Goal: Task Accomplishment & Management: Manage account settings

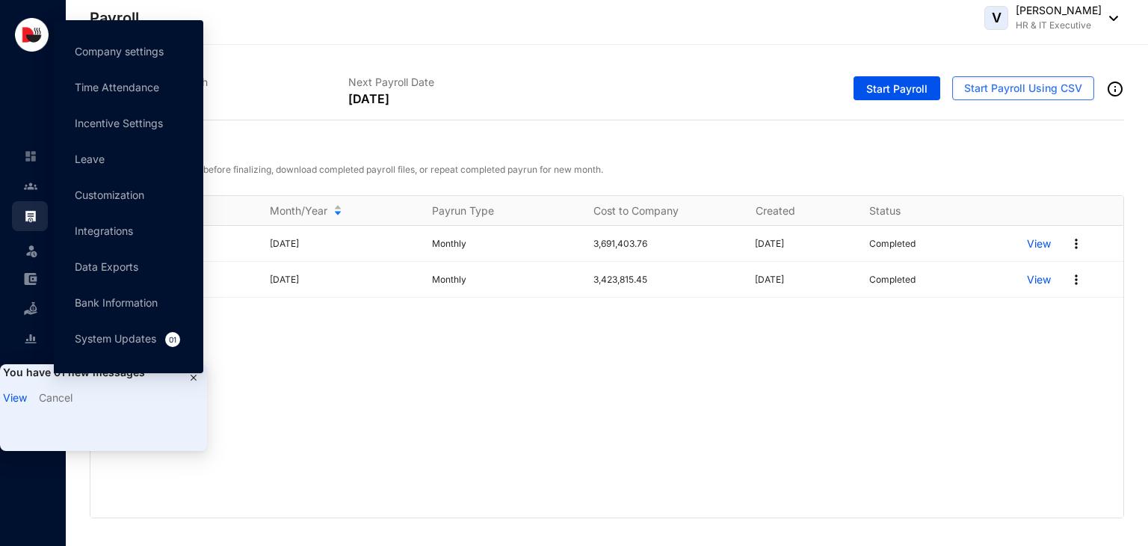
click at [17, 399] on link "View" at bounding box center [15, 397] width 24 height 13
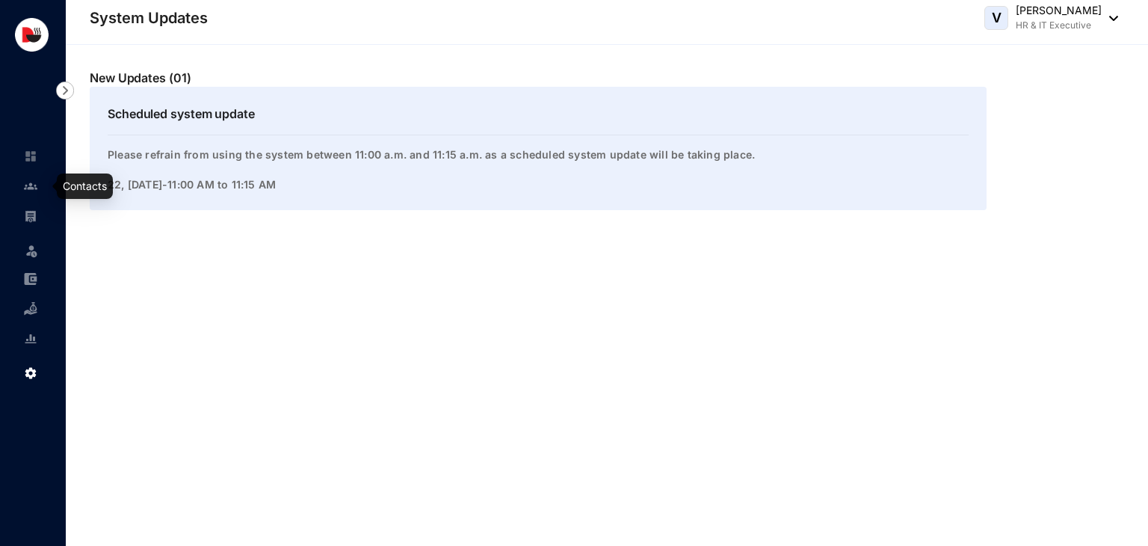
click at [31, 193] on link at bounding box center [42, 186] width 37 height 15
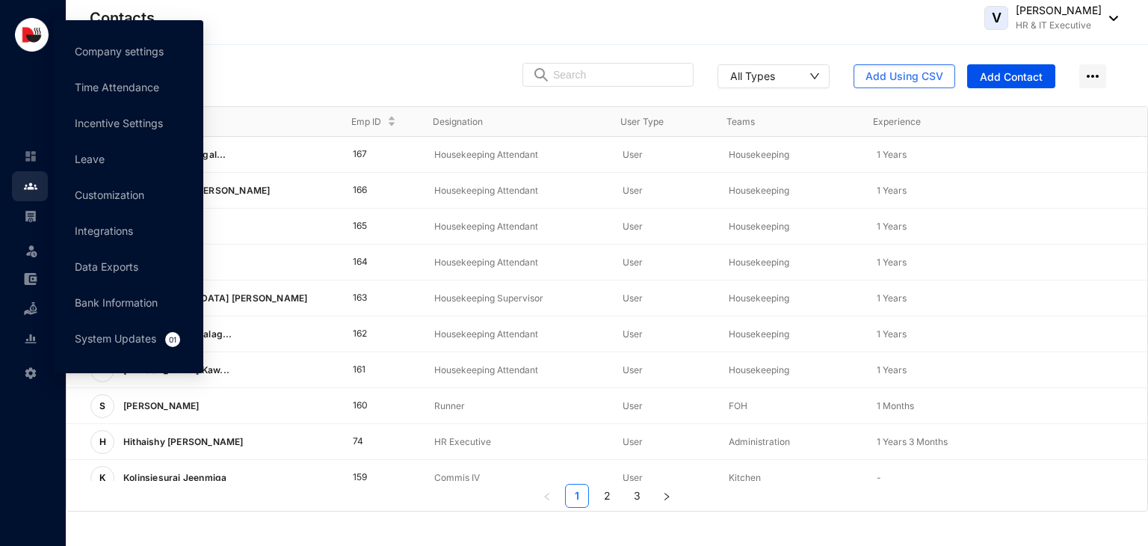
click at [37, 369] on span at bounding box center [38, 371] width 29 height 30
click at [123, 52] on link "Company settings" at bounding box center [119, 51] width 89 height 13
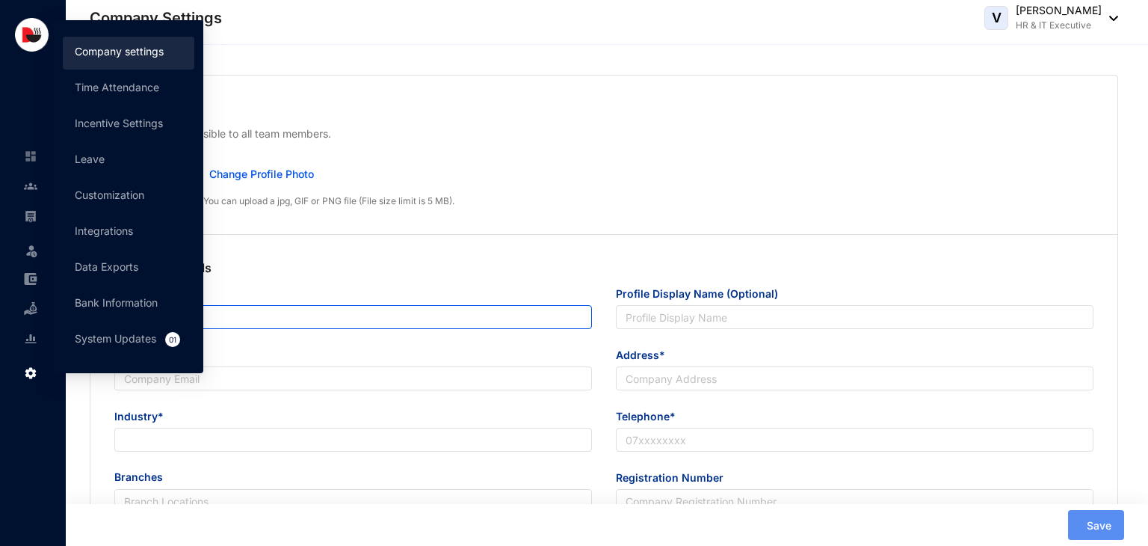
click at [581, 109] on p "Company Logo" at bounding box center [603, 108] width 979 height 18
type input "Delicious Concepts (Pvt) Ltd"
type input "Delicious Concepts Pvt Ltd"
type input "[EMAIL_ADDRESS][DOMAIN_NAME]"
type input "[STREET_ADDRESS]"
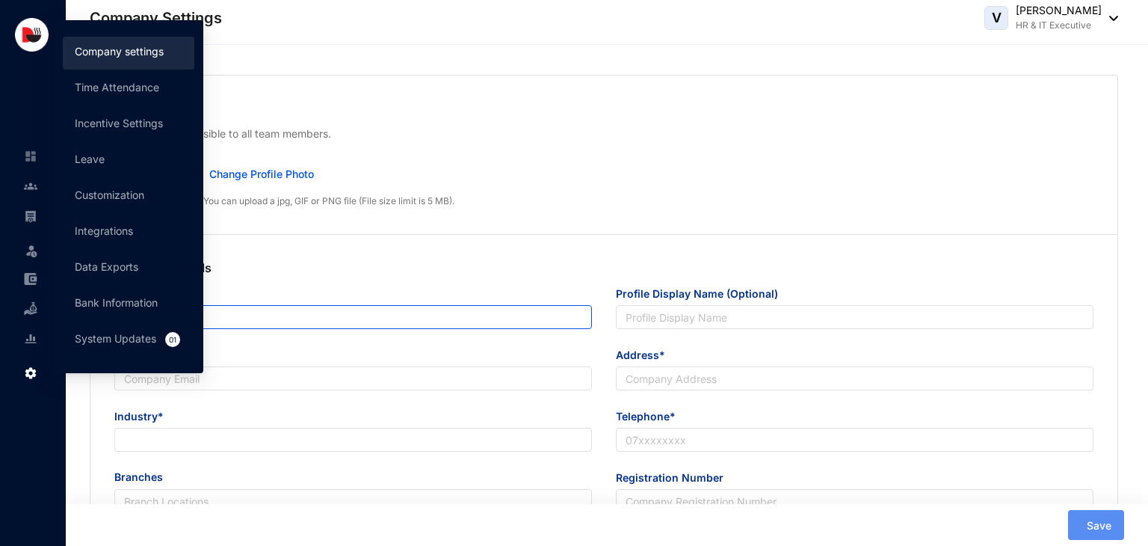
type input "0112550055"
type input "P V 00253300"
type input "B"
type input "53083"
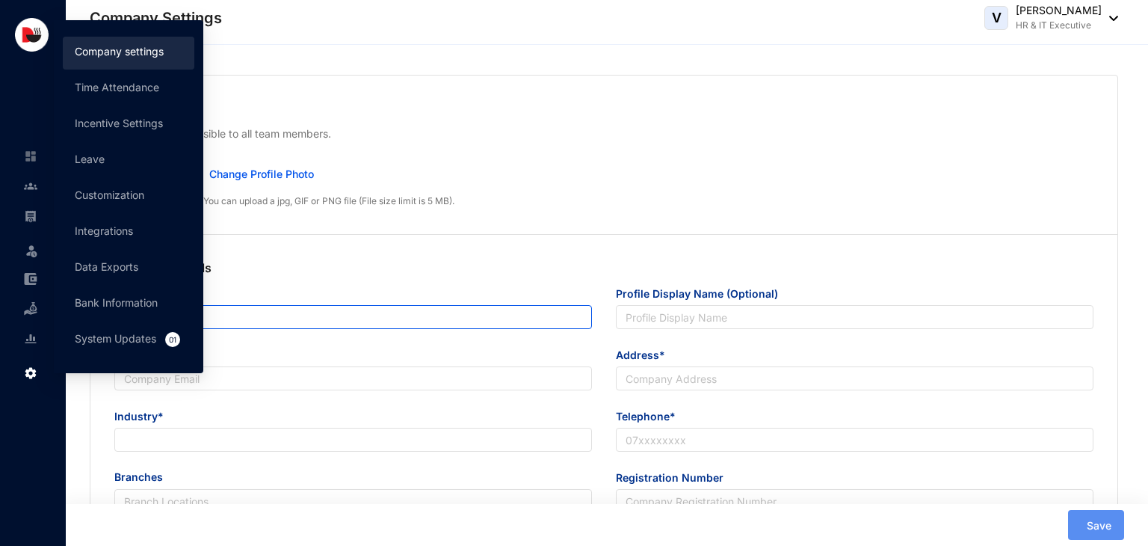
type input "9"
radio input "true"
checkbox input "true"
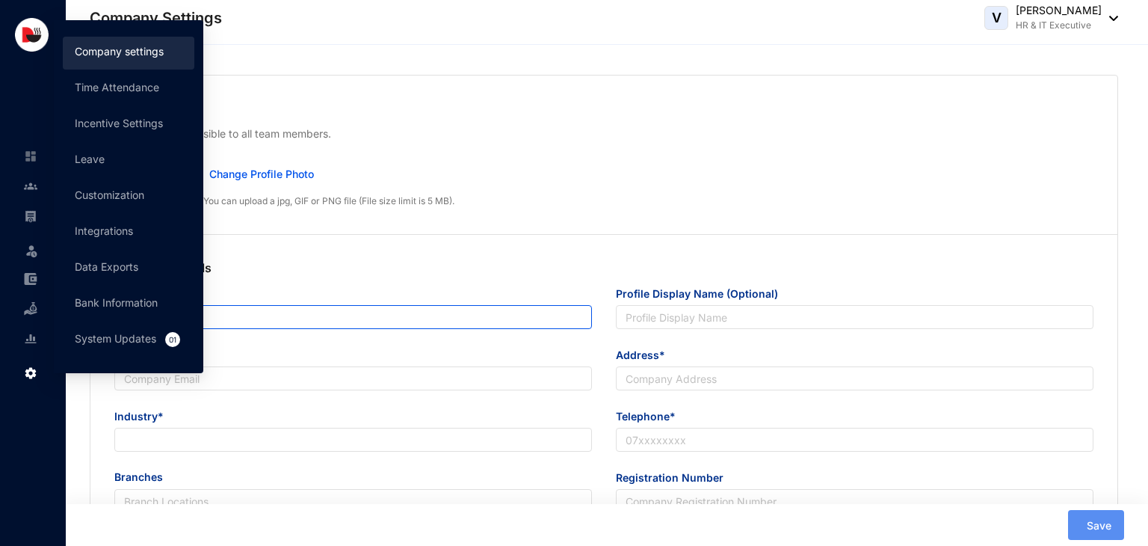
checkbox input "true"
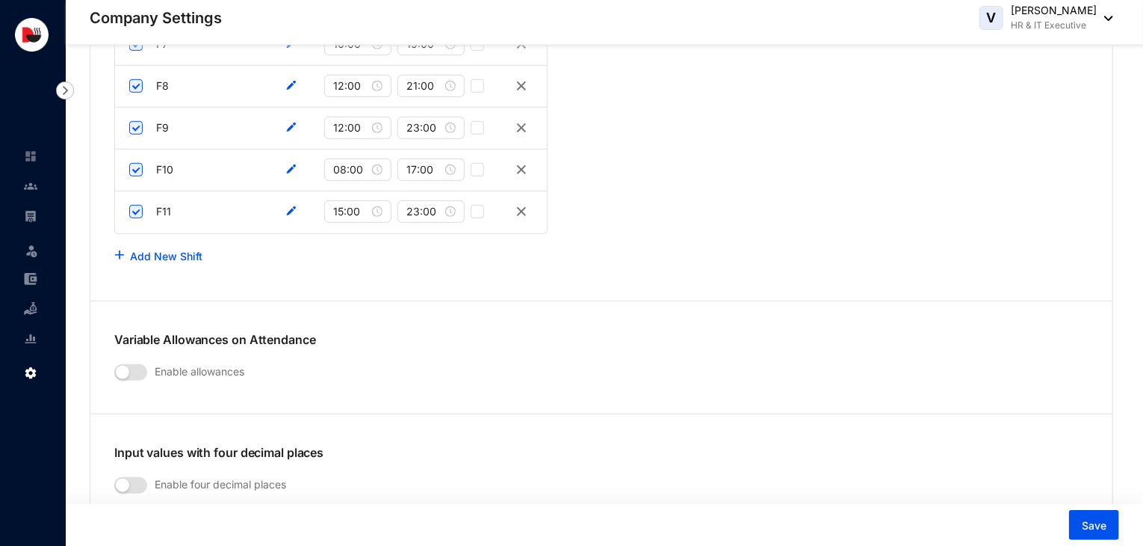
scroll to position [3338, 0]
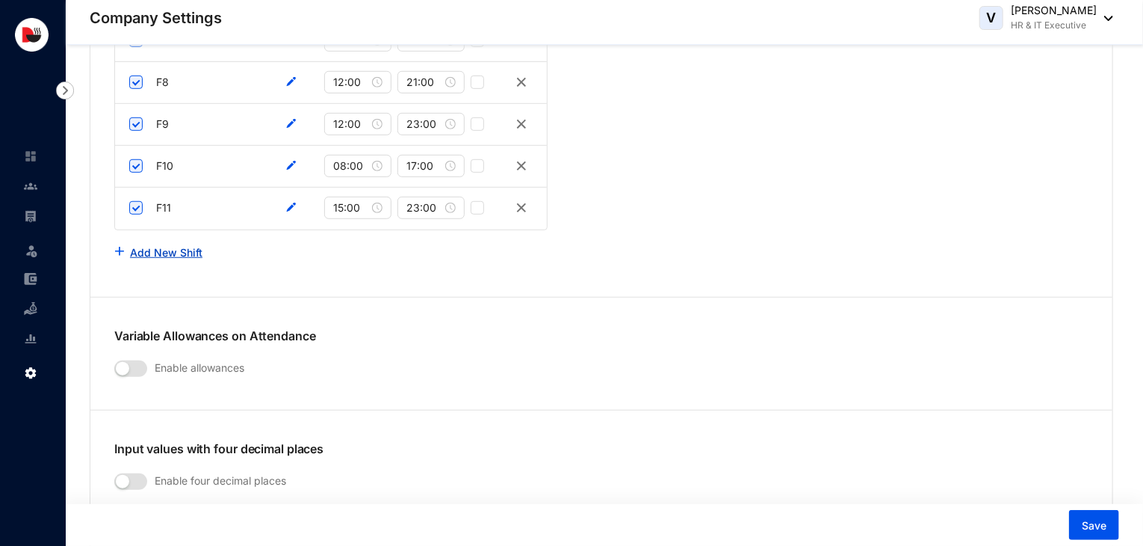
click at [161, 251] on link "Add New Shift" at bounding box center [166, 252] width 72 height 13
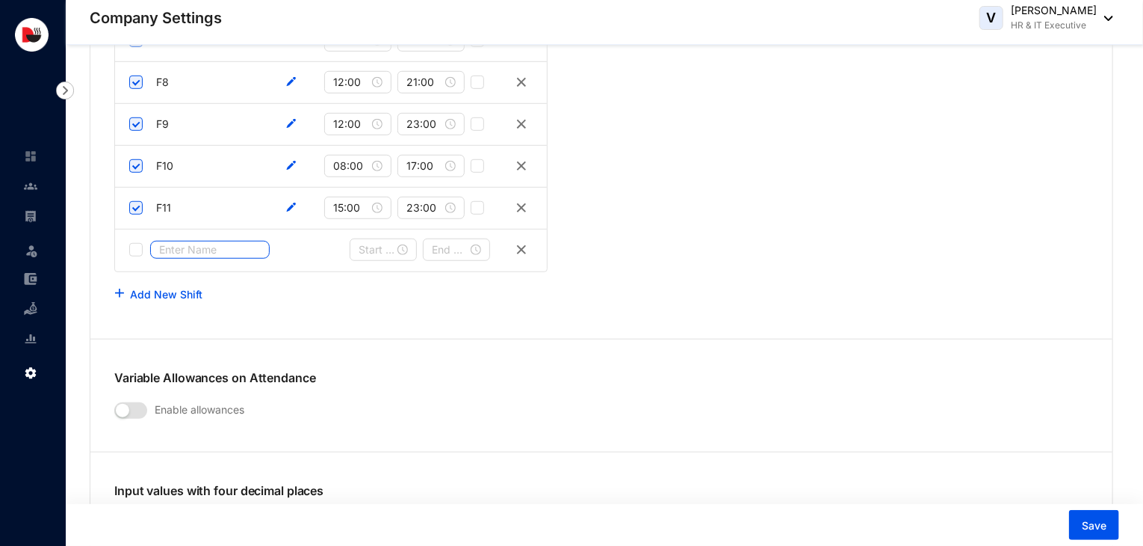
click at [197, 247] on input "text" at bounding box center [210, 250] width 120 height 18
click at [398, 243] on div at bounding box center [383, 249] width 49 height 16
type input "HK1"
click at [371, 386] on div "11" at bounding box center [371, 385] width 36 height 21
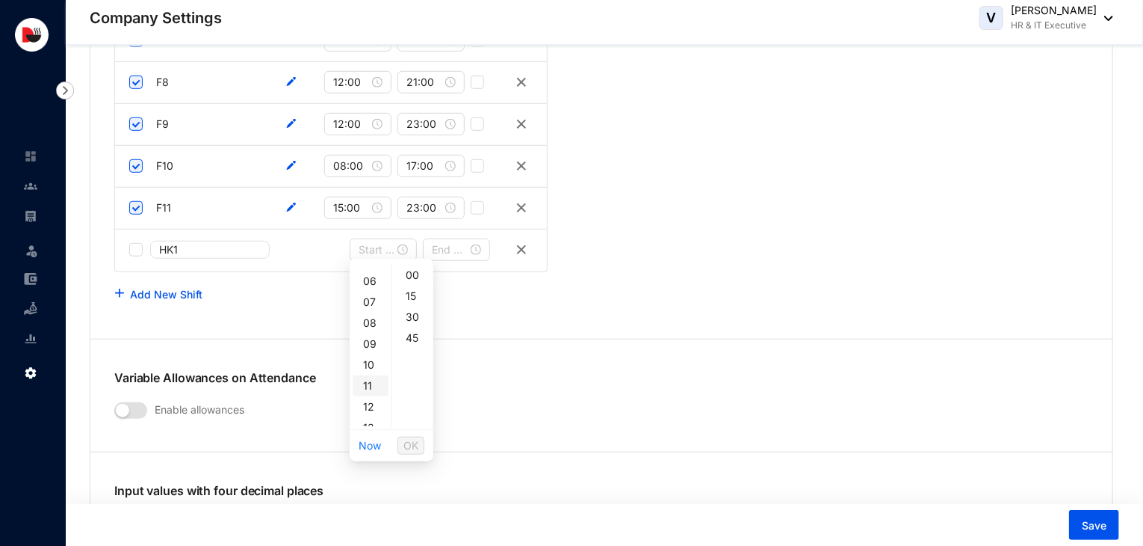
type input "11:00"
click at [418, 447] on span "OK" at bounding box center [411, 445] width 15 height 16
click at [452, 249] on input at bounding box center [450, 249] width 36 height 16
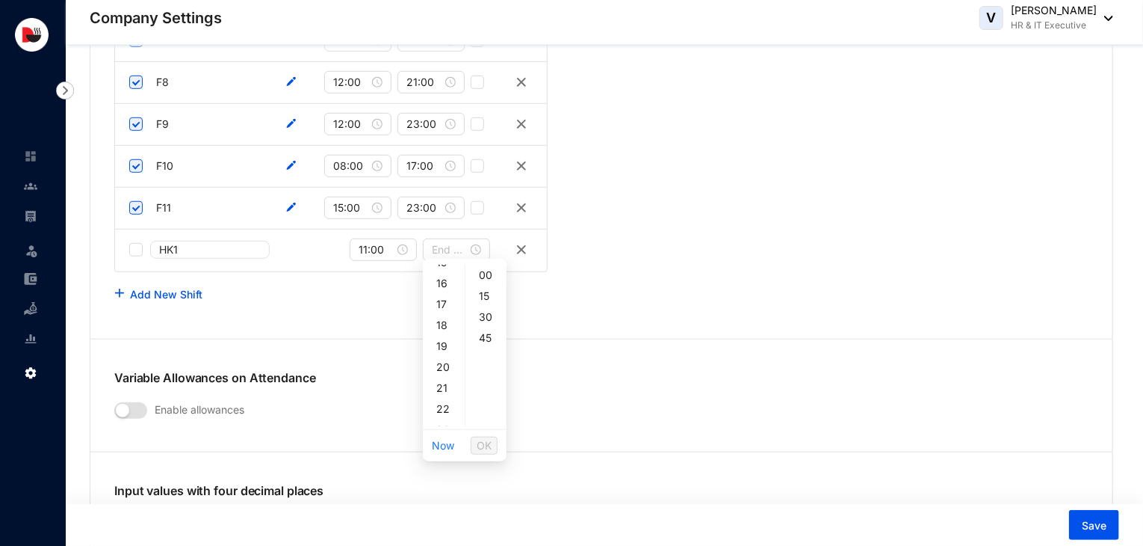
scroll to position [341, 0]
click at [445, 416] on div "23" at bounding box center [444, 415] width 36 height 21
type input "23:00"
click at [487, 447] on span "OK" at bounding box center [484, 445] width 15 height 16
click at [146, 288] on link "Add New Shift" at bounding box center [166, 294] width 72 height 13
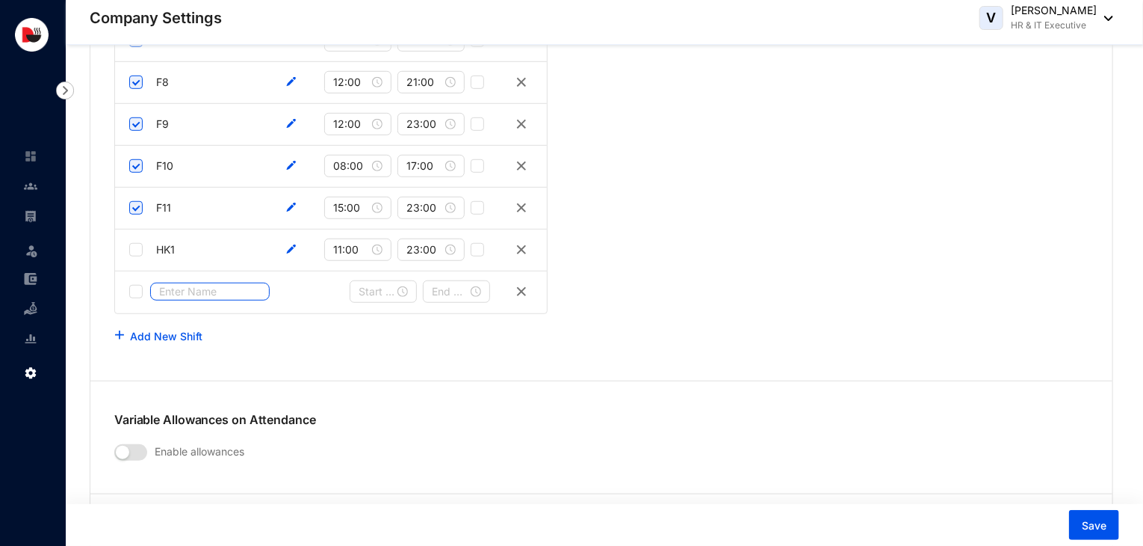
click at [180, 288] on input "text" at bounding box center [210, 291] width 120 height 18
click at [407, 285] on div at bounding box center [383, 291] width 49 height 16
type input "HK2"
click at [372, 436] on div "10" at bounding box center [371, 436] width 36 height 21
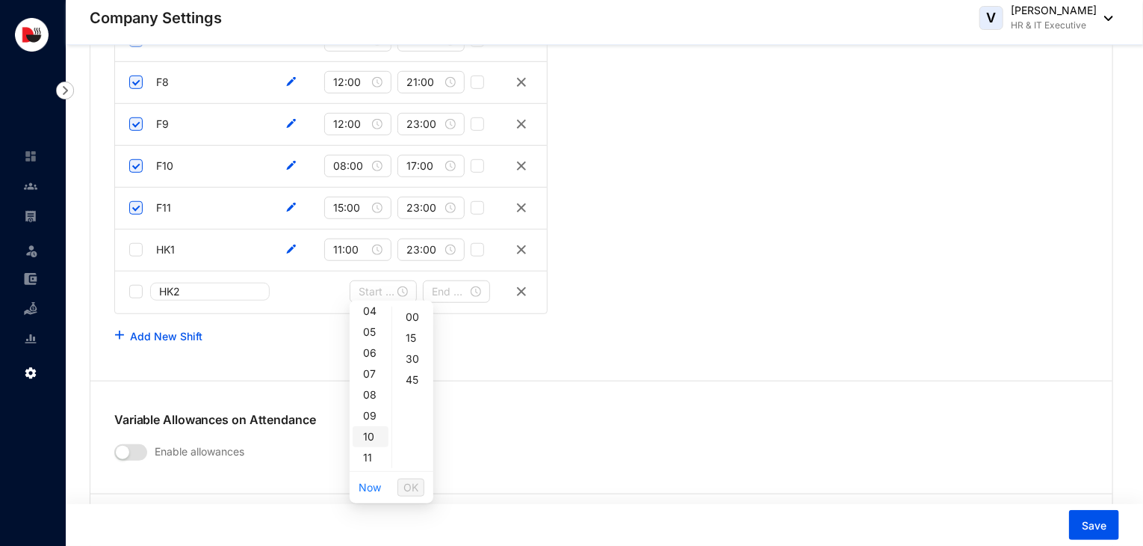
type input "10:00"
click at [414, 486] on span "OK" at bounding box center [411, 487] width 15 height 16
click at [452, 283] on input at bounding box center [450, 291] width 36 height 16
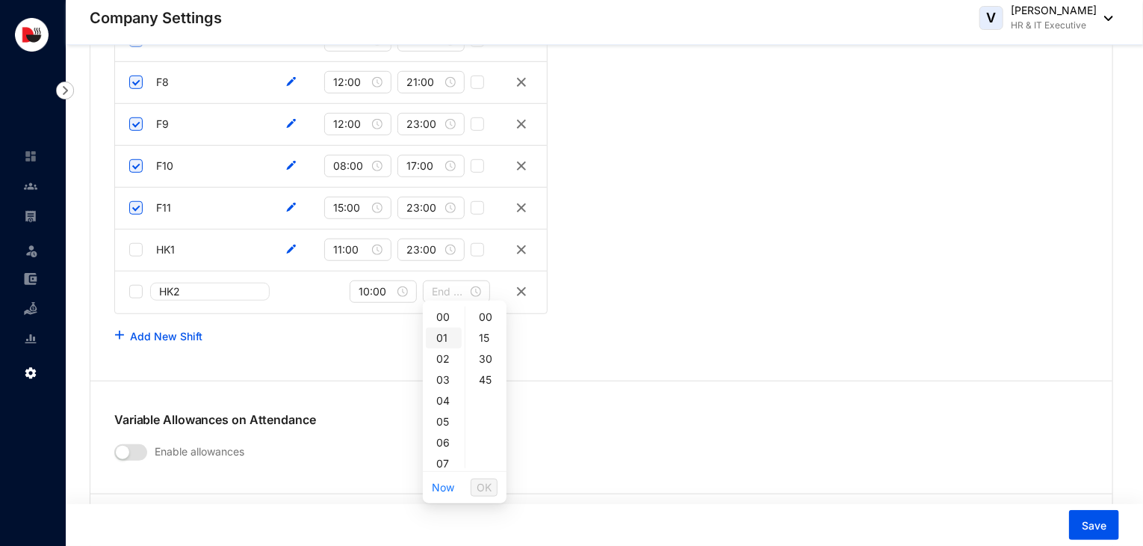
click at [445, 339] on div "01" at bounding box center [444, 337] width 36 height 21
type input "01:00"
click at [484, 487] on span "OK" at bounding box center [484, 487] width 15 height 16
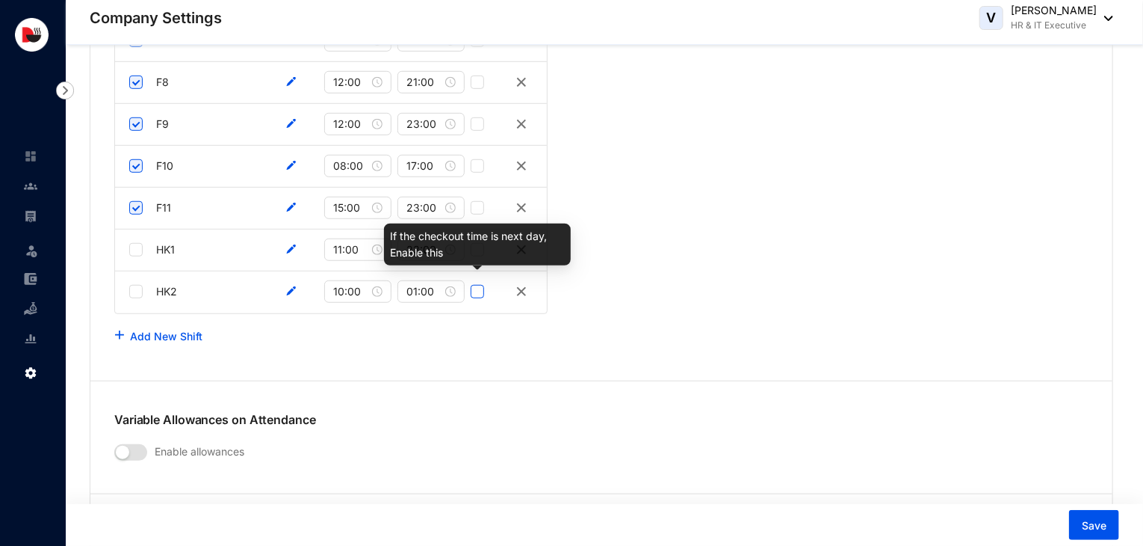
click at [472, 288] on input "checkbox" at bounding box center [477, 291] width 13 height 13
checkbox input "true"
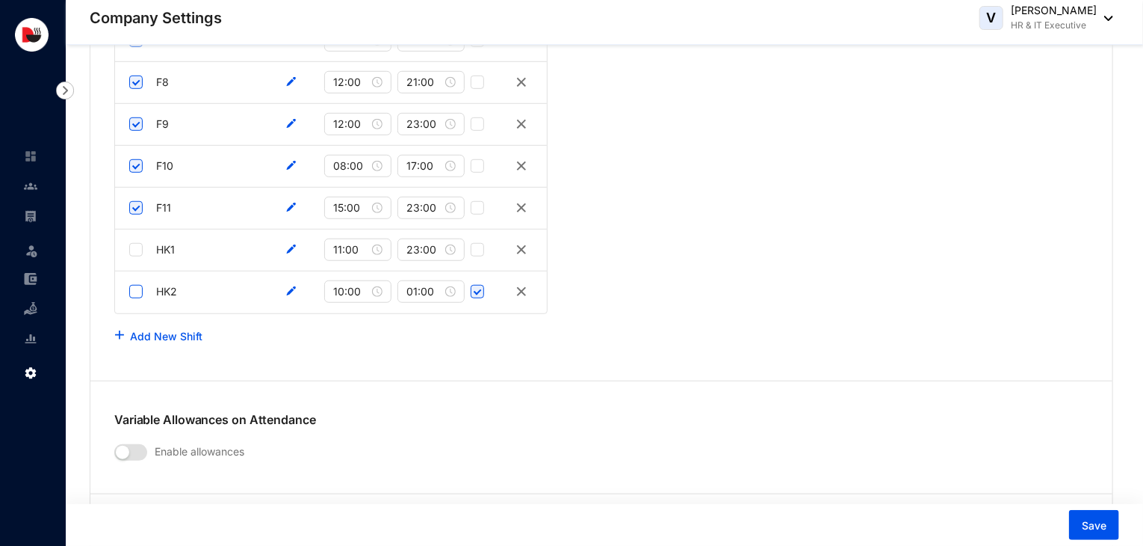
click at [134, 286] on input "checkbox" at bounding box center [135, 291] width 13 height 13
checkbox input "true"
click at [138, 247] on input "checkbox" at bounding box center [135, 249] width 13 height 13
checkbox input "true"
click at [153, 333] on link "Add New Shift" at bounding box center [166, 336] width 72 height 13
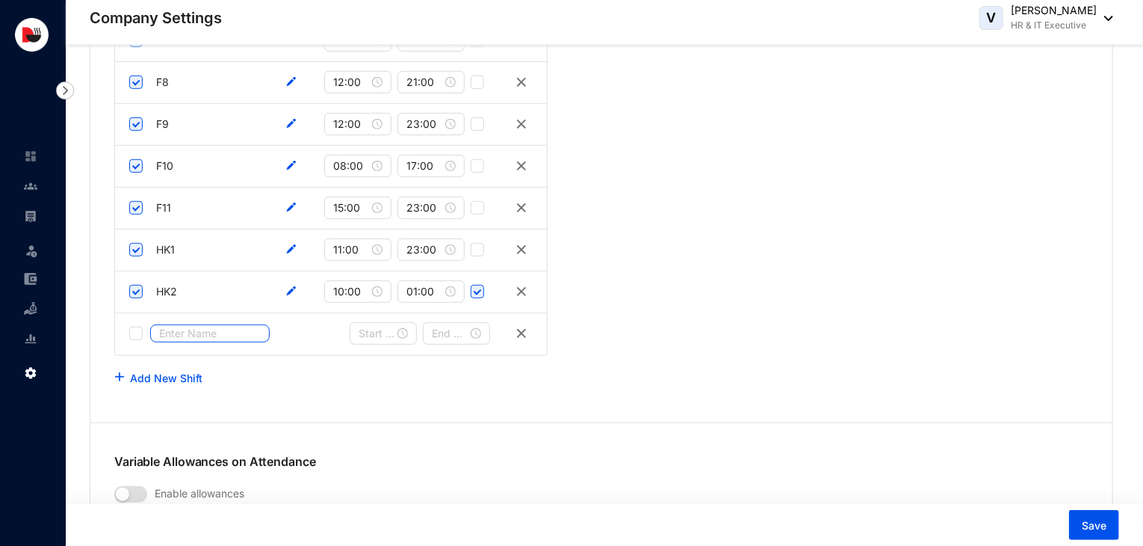
click at [177, 327] on input "text" at bounding box center [210, 333] width 120 height 18
click at [401, 328] on div at bounding box center [383, 333] width 49 height 16
type input "HK3"
click at [373, 482] on div "10" at bounding box center [371, 478] width 36 height 21
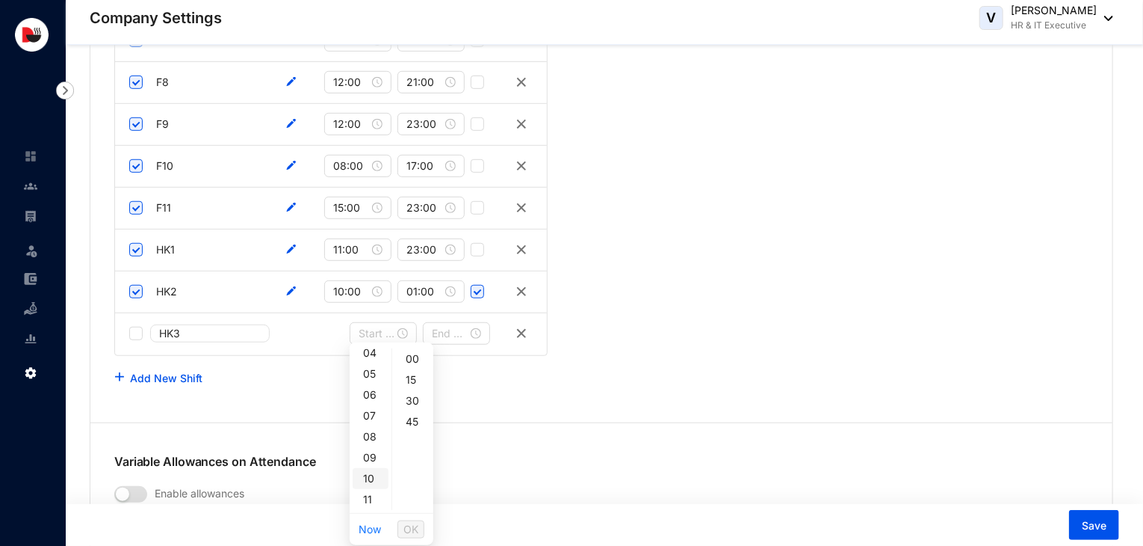
type input "10:00"
click at [478, 326] on div at bounding box center [456, 333] width 49 height 16
click at [448, 382] on div "01" at bounding box center [444, 379] width 36 height 21
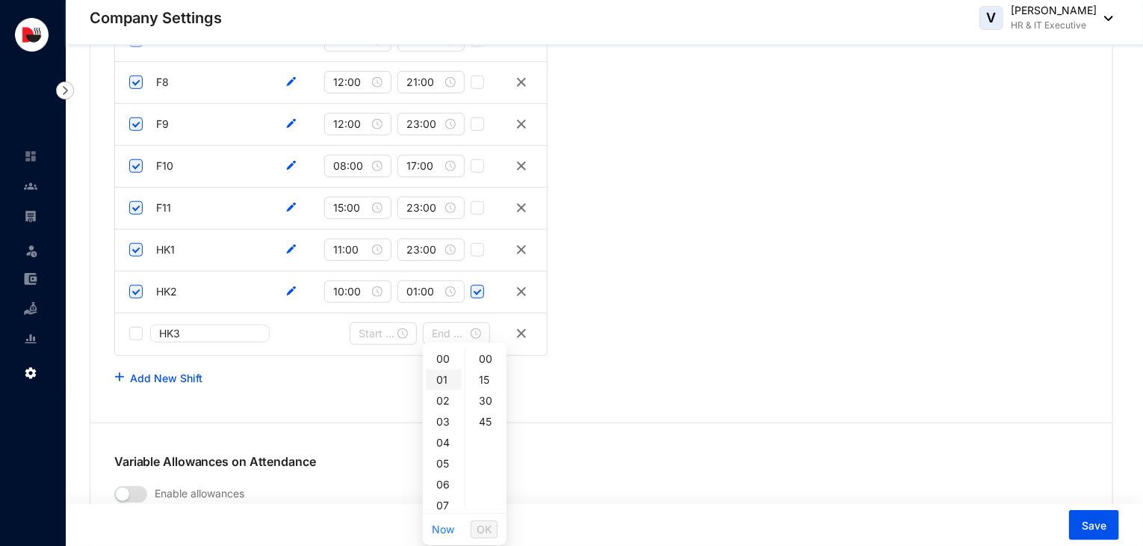
type input "01:00"
click at [486, 524] on span "OK" at bounding box center [484, 529] width 15 height 16
click at [380, 331] on input at bounding box center [377, 333] width 36 height 16
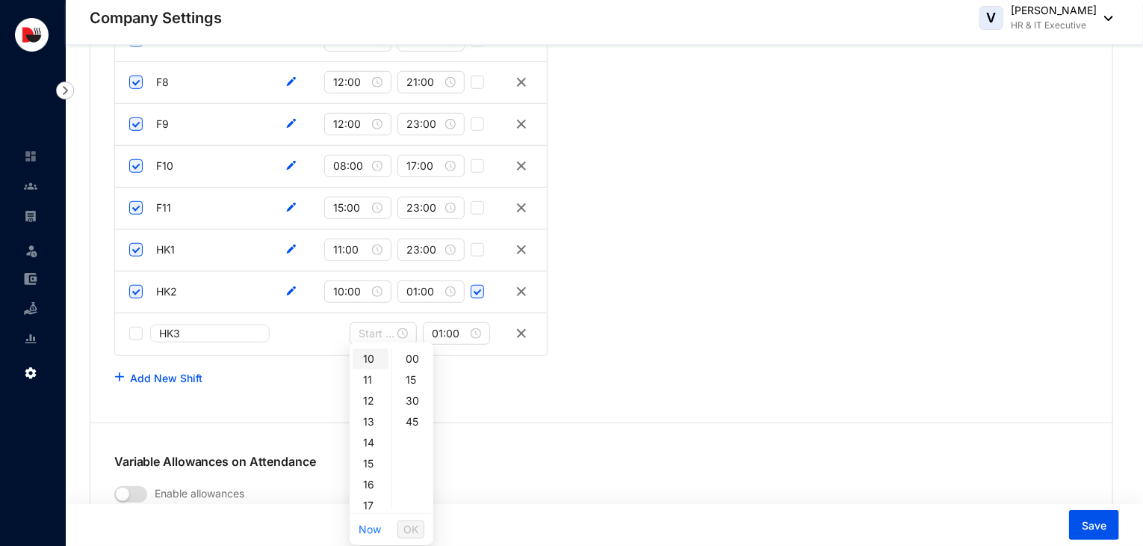
click at [370, 353] on div "10" at bounding box center [371, 358] width 36 height 21
type input "10:00"
click at [414, 524] on span "OK" at bounding box center [411, 529] width 15 height 16
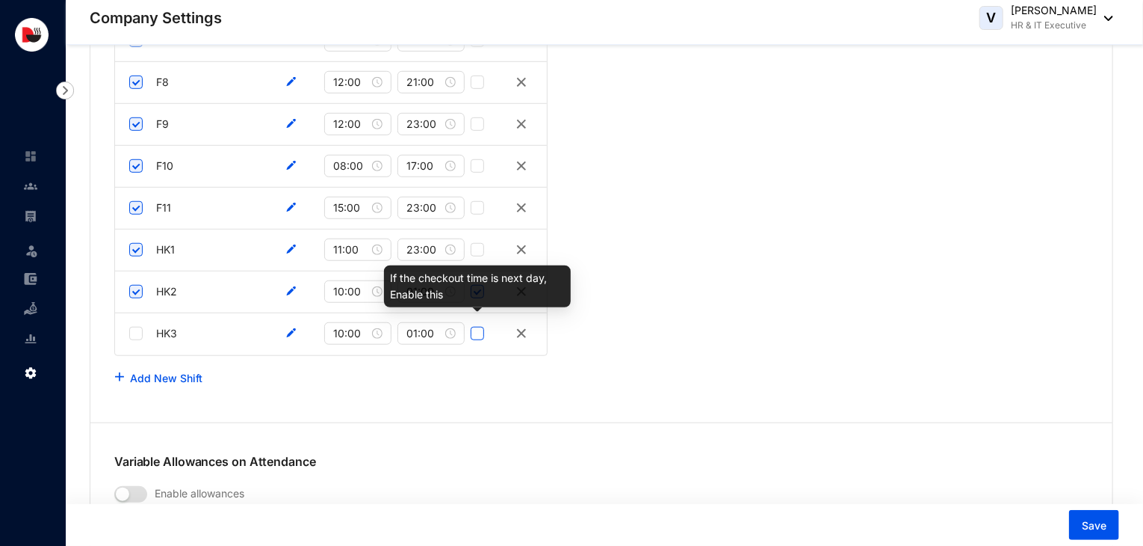
click at [484, 327] on input "checkbox" at bounding box center [477, 333] width 13 height 13
checkbox input "true"
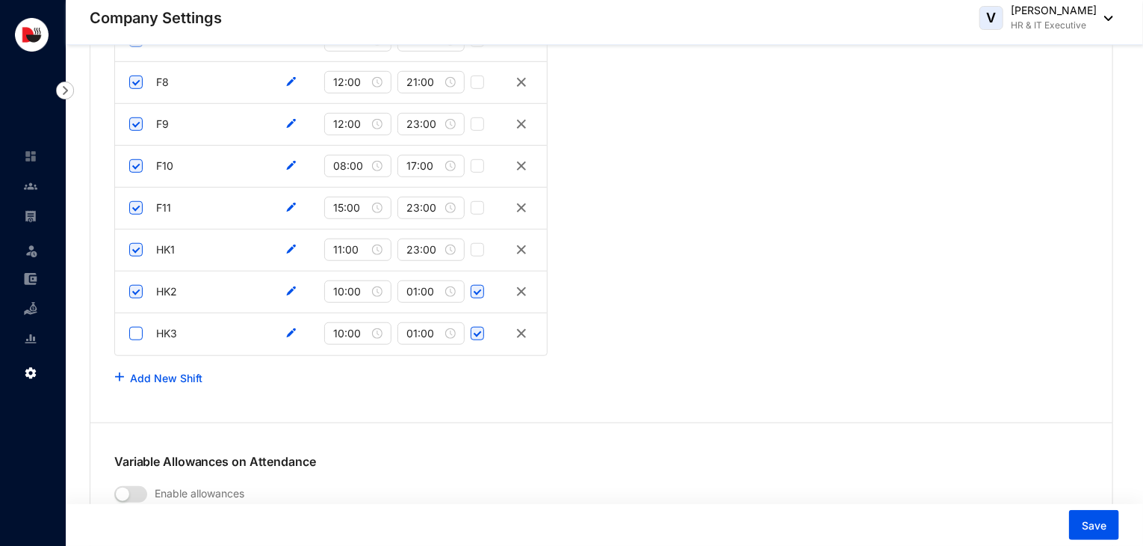
click at [136, 330] on input "checkbox" at bounding box center [135, 333] width 13 height 13
checkbox input "true"
click at [149, 371] on link "Add New Shift" at bounding box center [166, 377] width 72 height 13
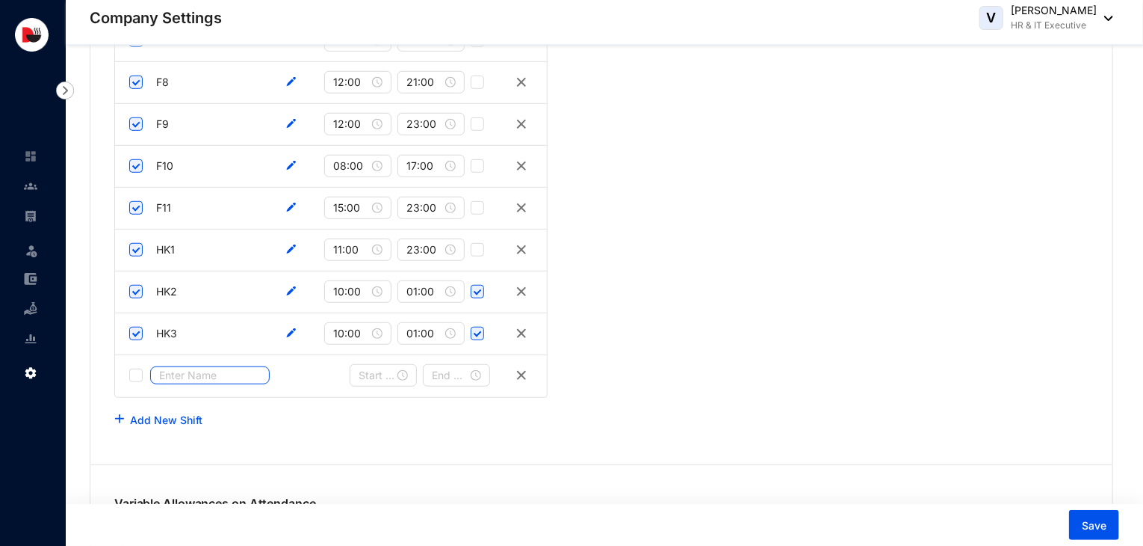
click at [179, 374] on input "text" at bounding box center [210, 375] width 120 height 18
type input "HK4"
click at [368, 367] on input at bounding box center [377, 375] width 36 height 16
click at [369, 292] on div "13" at bounding box center [371, 292] width 36 height 21
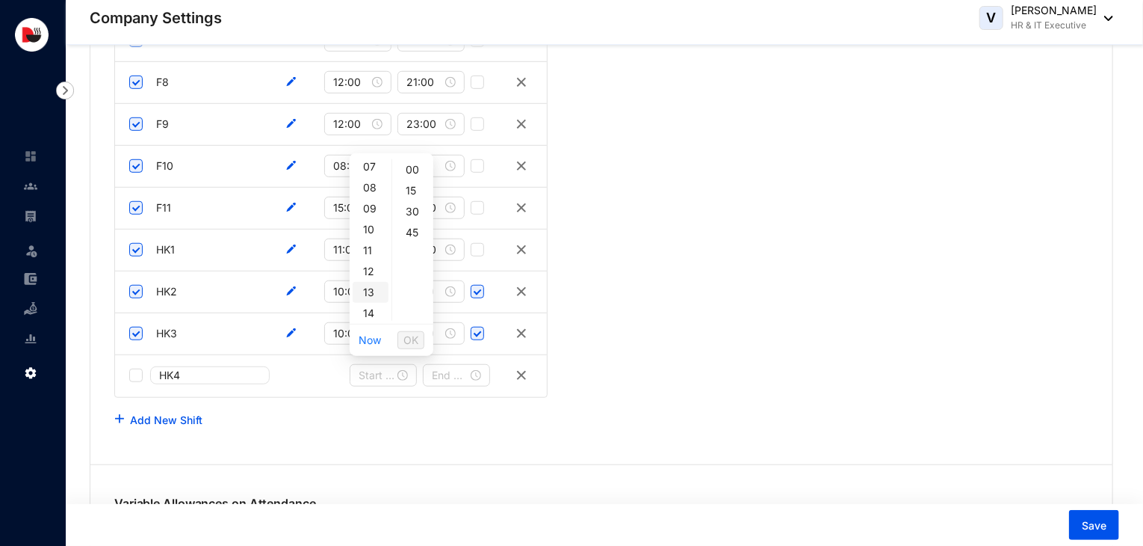
type input "13:00"
click at [413, 336] on span "OK" at bounding box center [411, 340] width 15 height 16
click at [454, 370] on input at bounding box center [450, 375] width 36 height 16
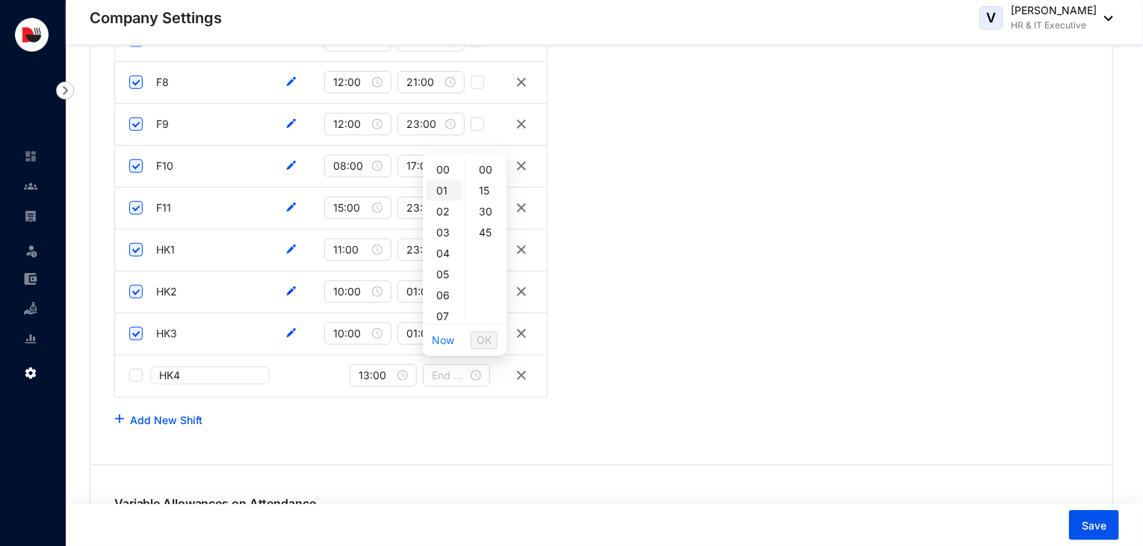
click at [441, 185] on div "01" at bounding box center [444, 190] width 36 height 21
type input "01:00"
click at [480, 335] on span "OK" at bounding box center [484, 340] width 15 height 16
click at [129, 371] on input "checkbox" at bounding box center [135, 374] width 13 height 13
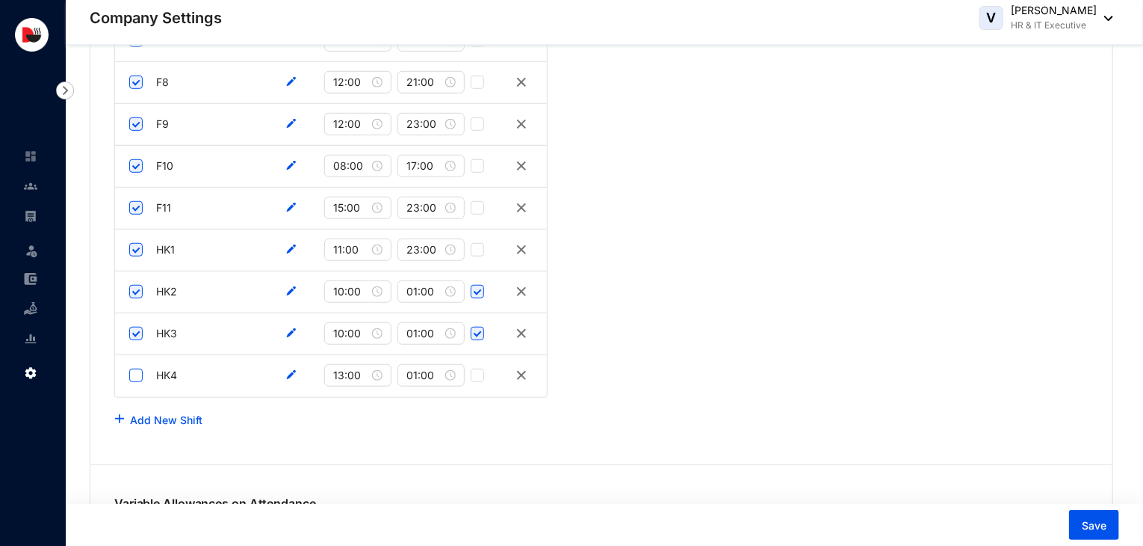
checkbox input "true"
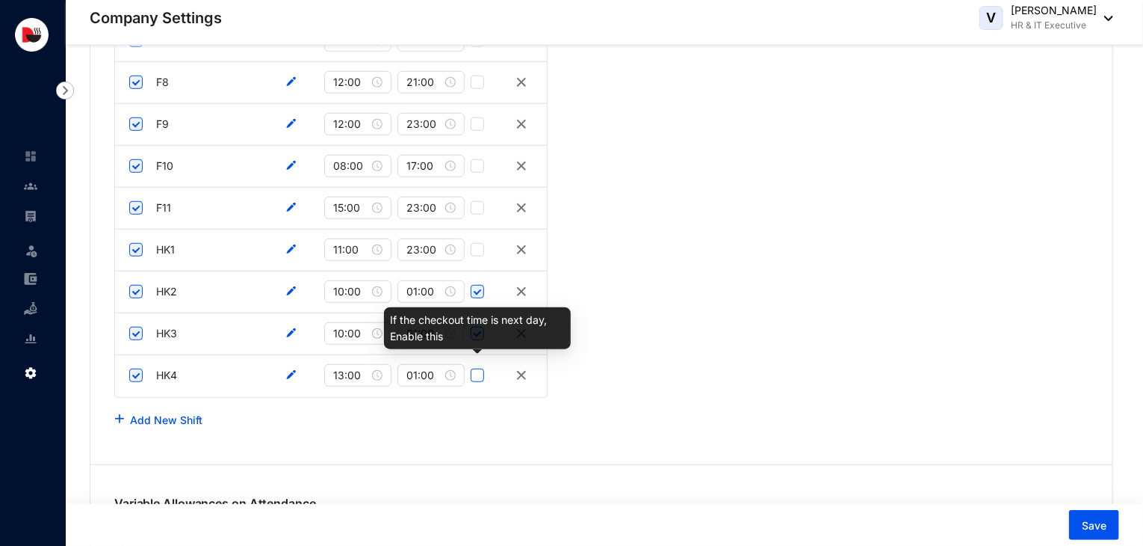
click at [472, 371] on input "checkbox" at bounding box center [477, 374] width 13 height 13
checkbox input "true"
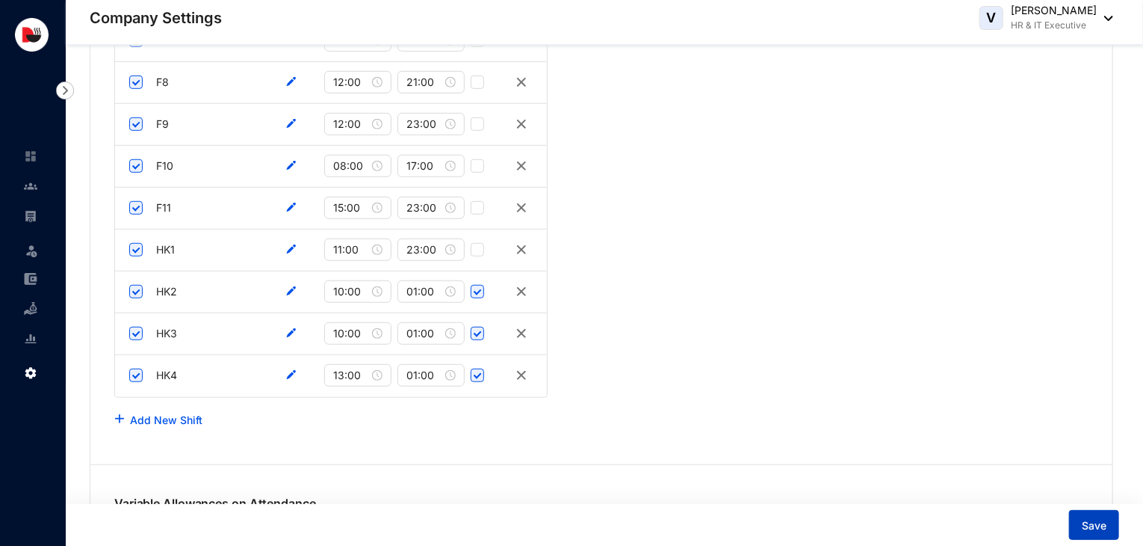
click at [1094, 519] on span "Save" at bounding box center [1094, 525] width 25 height 15
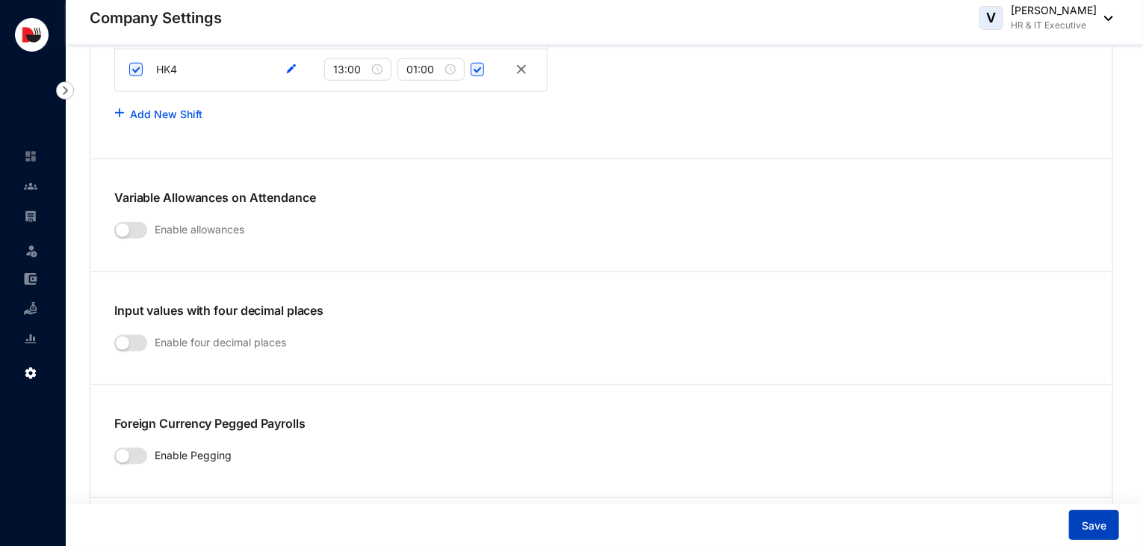
scroll to position [3646, 0]
